Goal: Check status: Check status

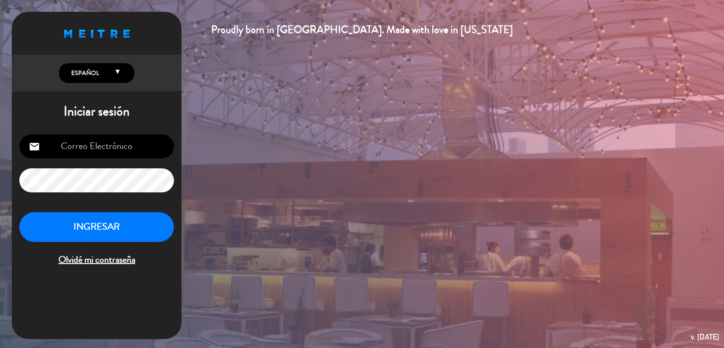
type input "[EMAIL_ADDRESS][DOMAIN_NAME]"
click at [85, 226] on button "INGRESAR" at bounding box center [96, 227] width 155 height 30
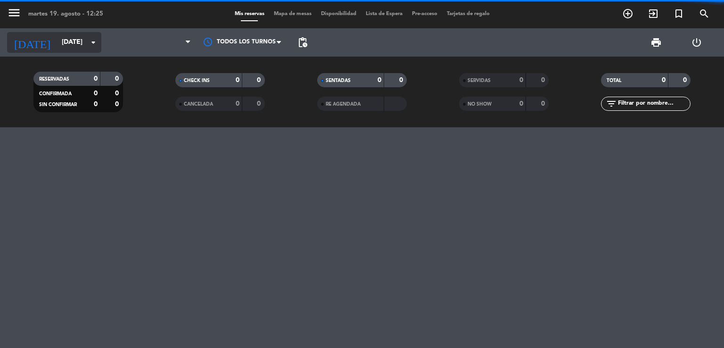
click at [66, 33] on div "[DATE] [DATE] arrow_drop_down" at bounding box center [54, 42] width 94 height 21
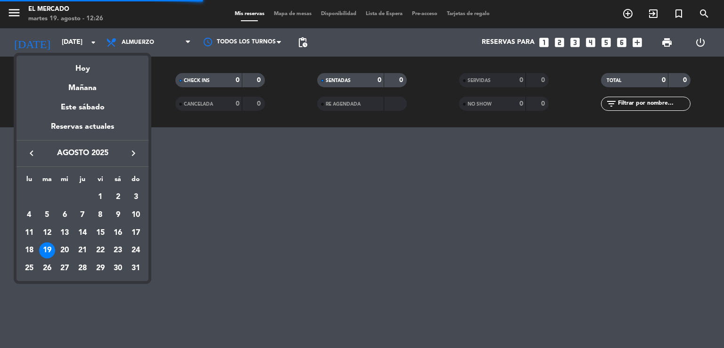
click at [134, 149] on icon "keyboard_arrow_right" at bounding box center [133, 153] width 11 height 11
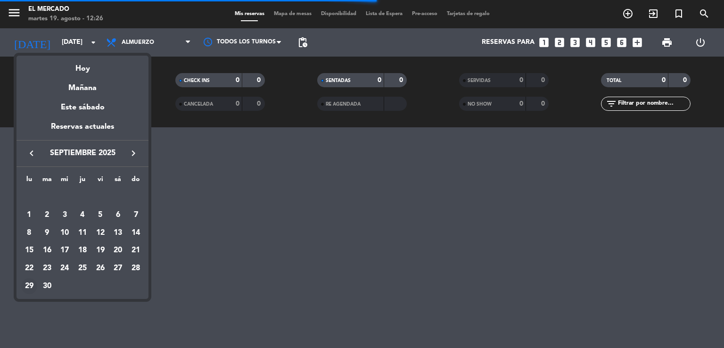
click at [28, 285] on div "29" at bounding box center [29, 286] width 16 height 16
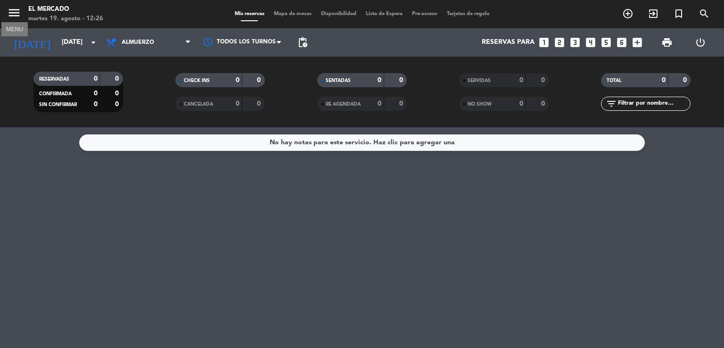
click at [13, 18] on icon "menu" at bounding box center [14, 13] width 14 height 14
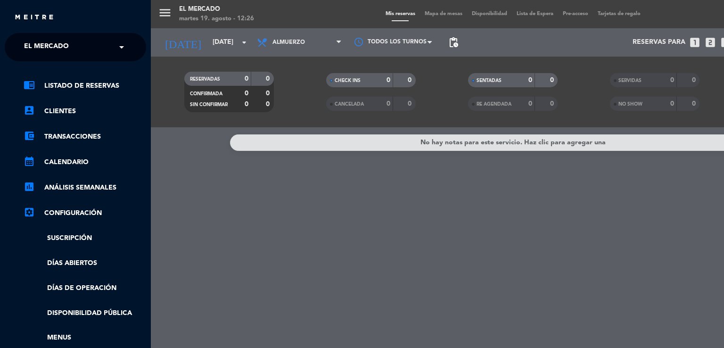
click at [58, 48] on span "El Mercado" at bounding box center [46, 47] width 45 height 20
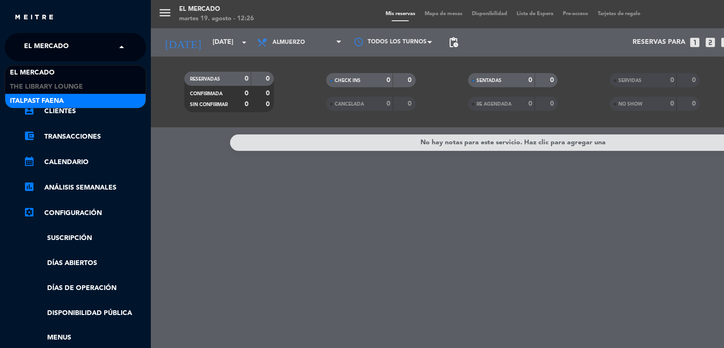
click at [48, 99] on span "Italpast Faena" at bounding box center [37, 101] width 54 height 11
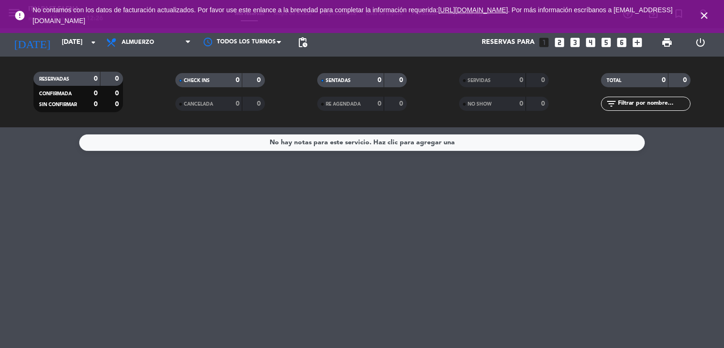
click at [703, 17] on icon "close" at bounding box center [704, 15] width 11 height 11
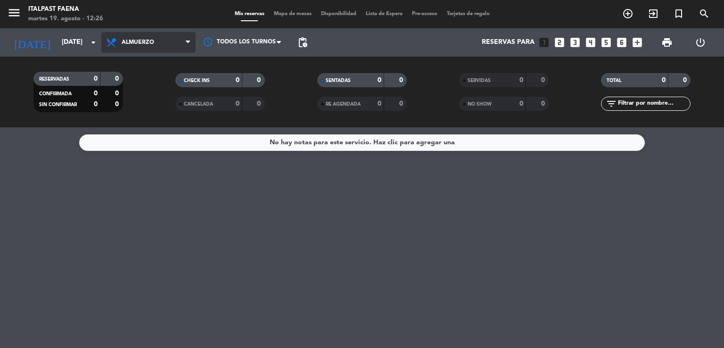
click at [149, 51] on span "Almuerzo" at bounding box center [148, 42] width 94 height 21
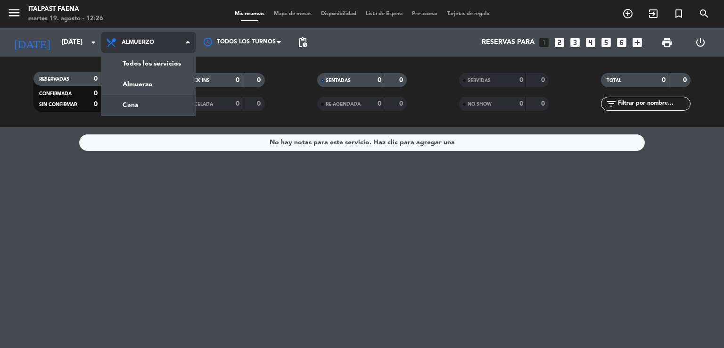
click at [150, 103] on div "menu Italpast Faena [DATE] 19. agosto - 12:26 Mis reservas Mapa de mesas Dispon…" at bounding box center [362, 63] width 724 height 127
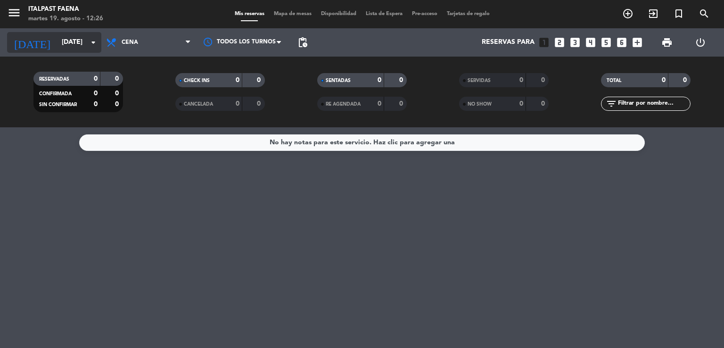
click at [89, 35] on input "[DATE]" at bounding box center [102, 42] width 90 height 17
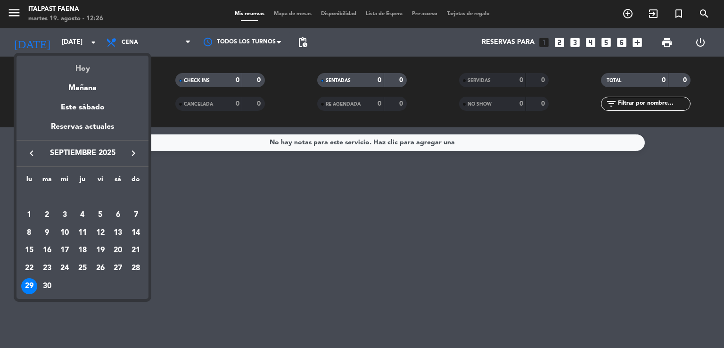
click at [82, 63] on div "Hoy" at bounding box center [83, 65] width 132 height 19
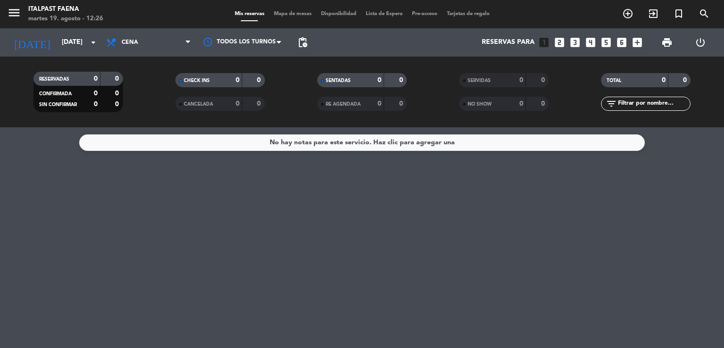
type input "[DATE]"
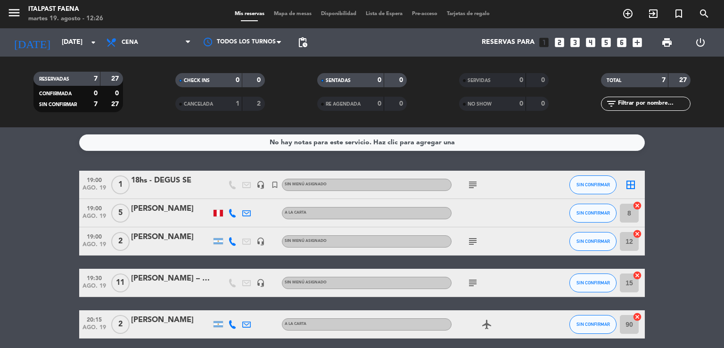
click at [477, 283] on icon "subject" at bounding box center [472, 282] width 11 height 11
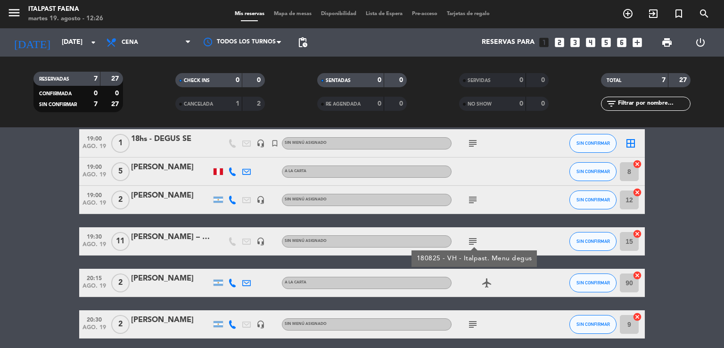
scroll to position [47, 0]
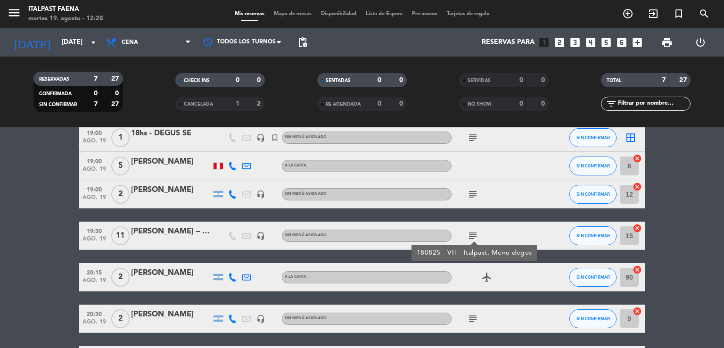
click at [86, 242] on span "ago. 19" at bounding box center [95, 241] width 24 height 11
